Goal: Find specific page/section: Find specific page/section

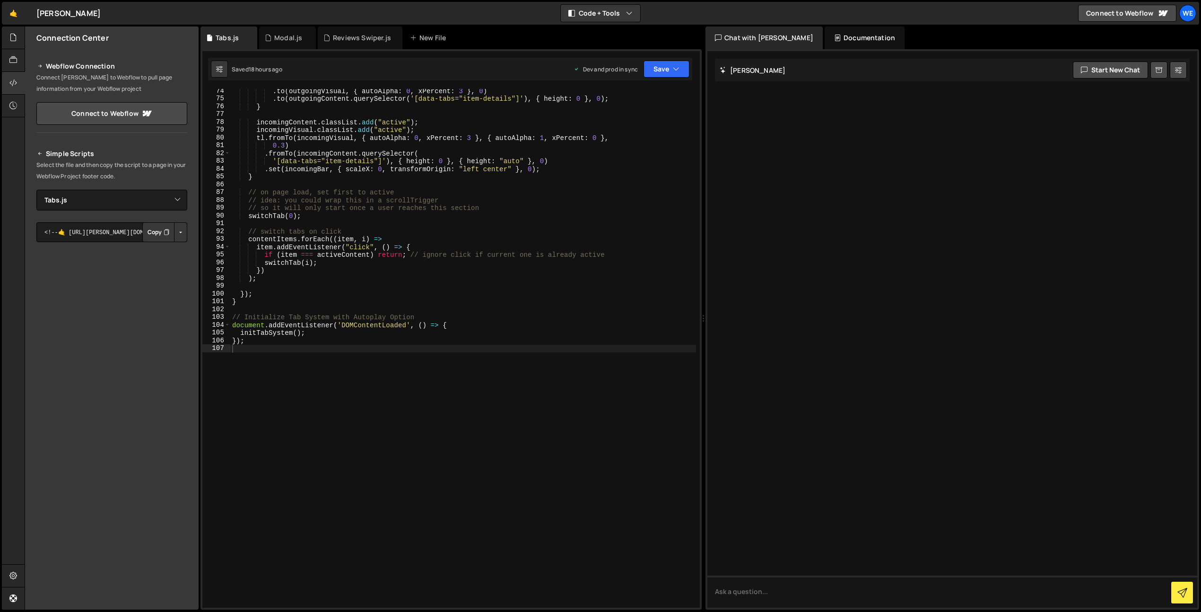
select select "44835"
click at [10, 12] on link "🤙" at bounding box center [13, 13] width 23 height 23
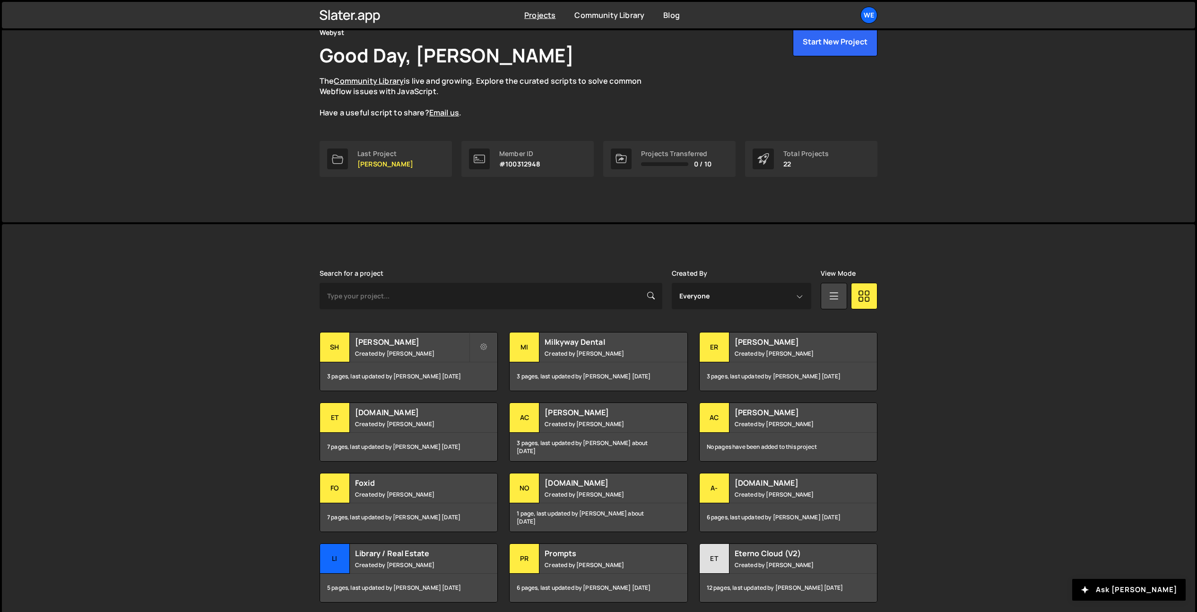
scroll to position [114, 0]
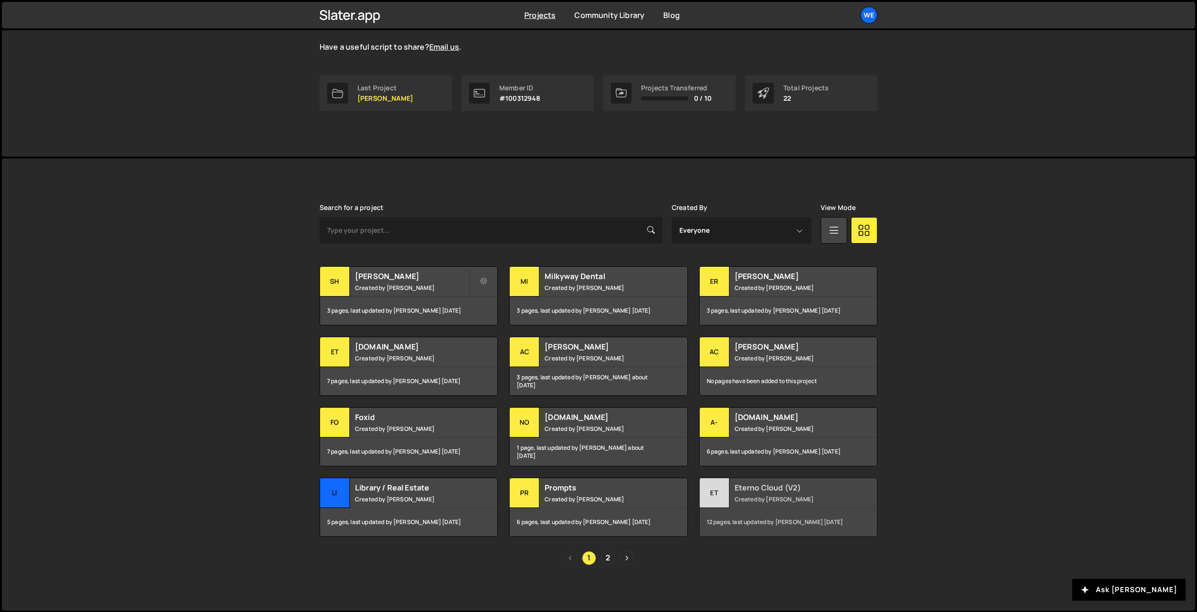
click at [779, 500] on small "Created by David Stolarik" at bounding box center [792, 499] width 114 height 8
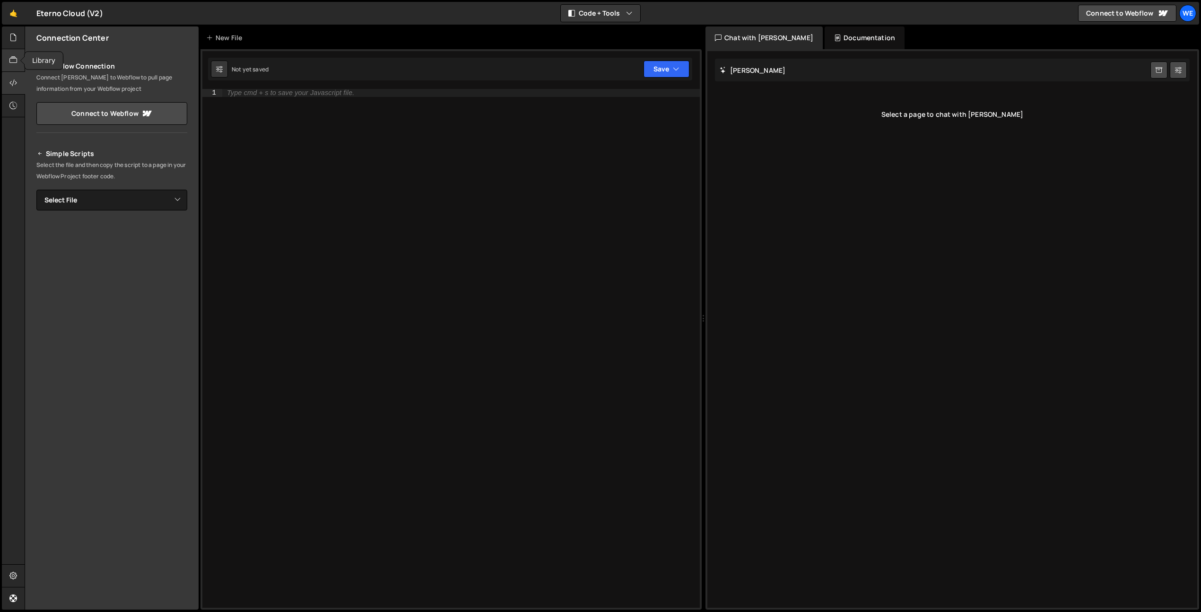
click at [12, 63] on icon at bounding box center [13, 60] width 8 height 10
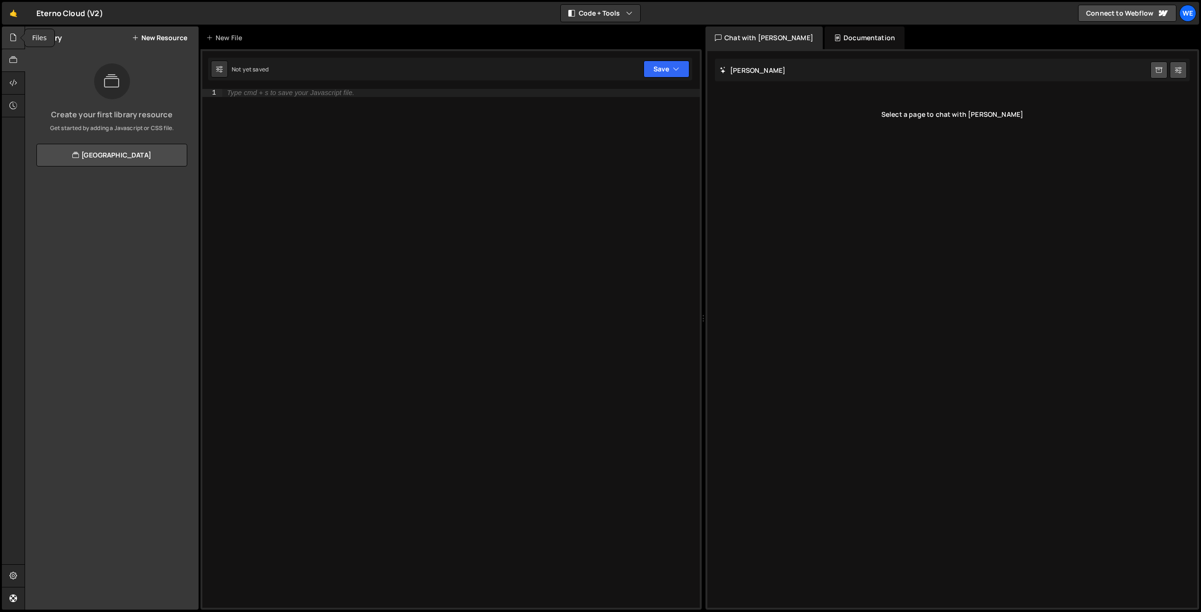
click at [13, 35] on icon at bounding box center [13, 37] width 8 height 10
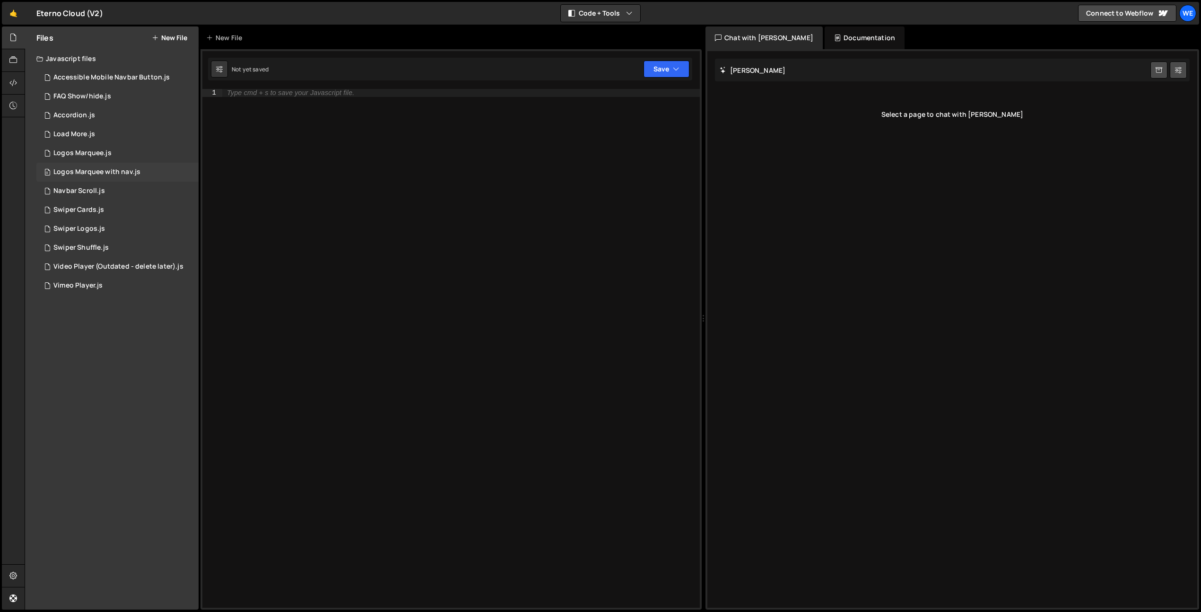
click at [135, 170] on div "Logos Marquee with nav.js" at bounding box center [96, 172] width 87 height 9
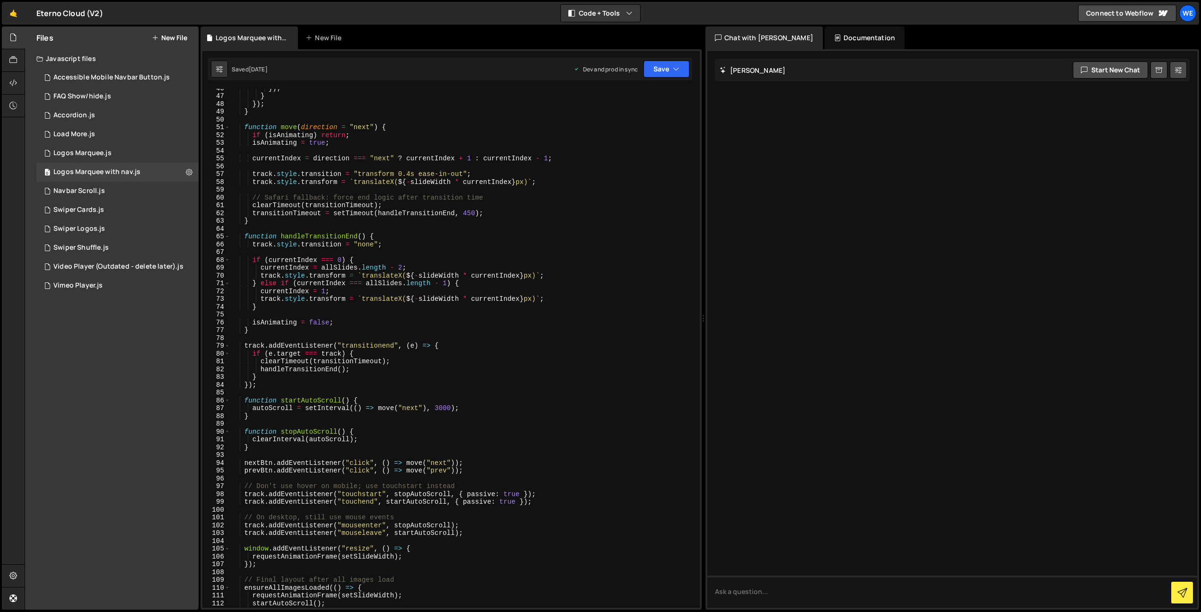
scroll to position [448, 0]
